Goal: Task Accomplishment & Management: Manage account settings

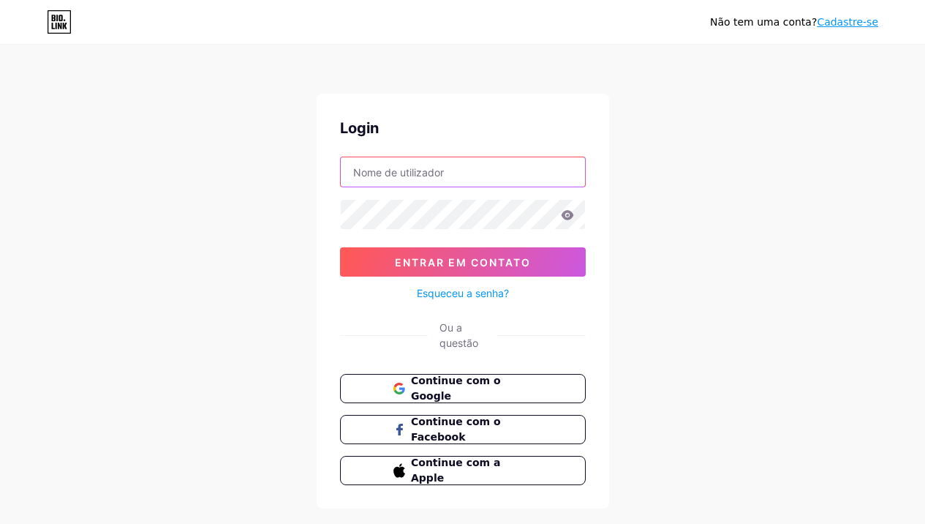
click at [411, 167] on input "text" at bounding box center [463, 171] width 244 height 29
type input "[EMAIL_ADDRESS][DOMAIN_NAME]"
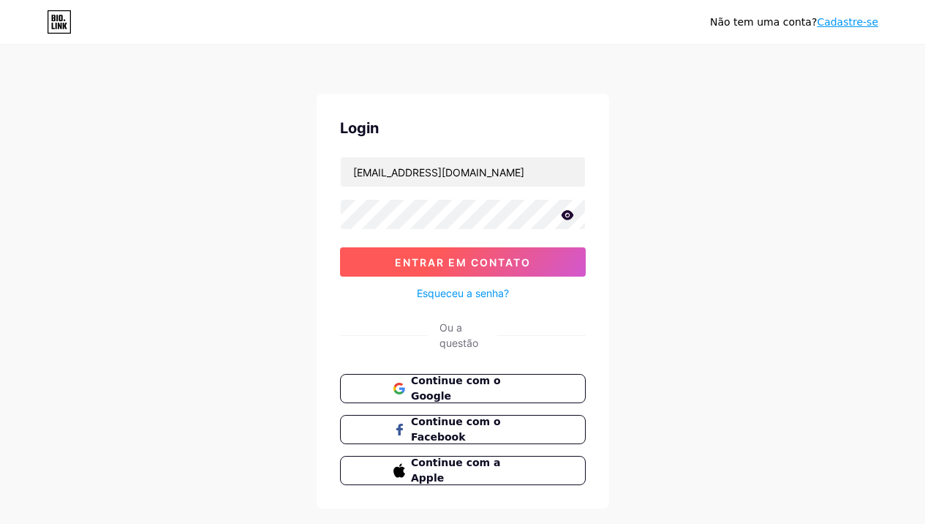
click at [463, 260] on span "Entrar em contato" at bounding box center [463, 262] width 136 height 12
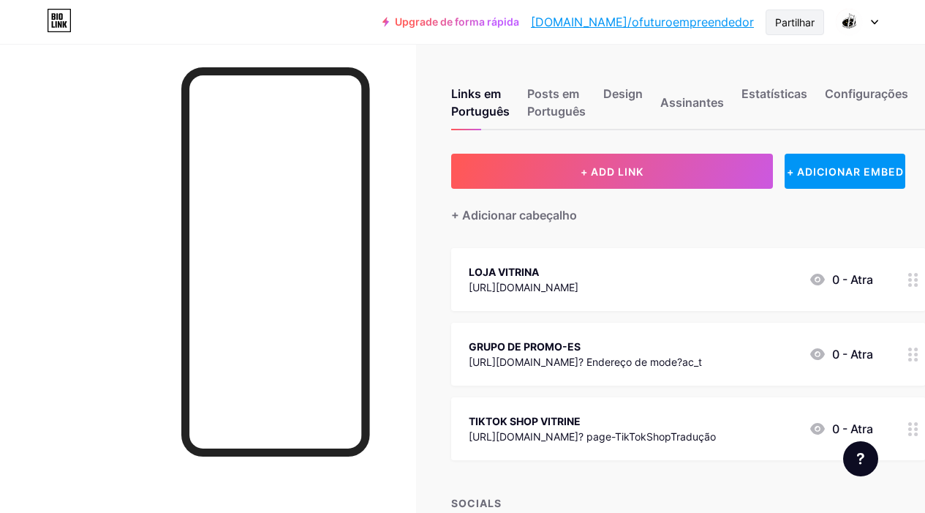
click at [788, 26] on div "Partilhar" at bounding box center [794, 22] width 39 height 15
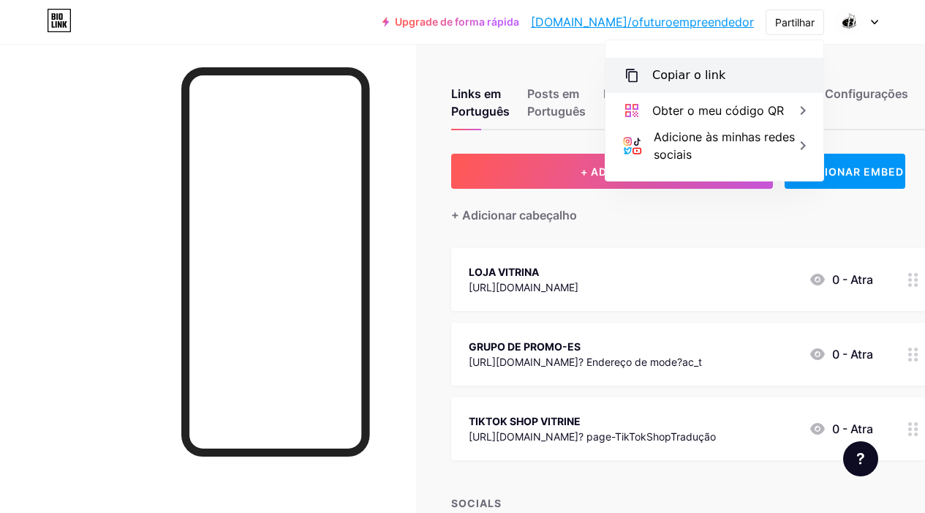
click at [695, 77] on div "Copiar o link" at bounding box center [688, 76] width 73 height 18
drag, startPoint x: 129, startPoint y: 263, endPoint x: 152, endPoint y: 299, distance: 42.4
click at [134, 273] on div at bounding box center [208, 300] width 416 height 513
